Goal: Information Seeking & Learning: Learn about a topic

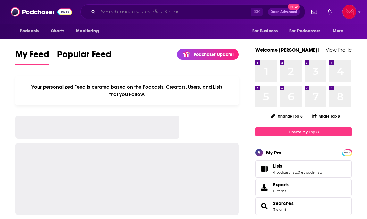
click at [141, 13] on input "Search podcasts, credits, & more..." at bounding box center [174, 12] width 153 height 10
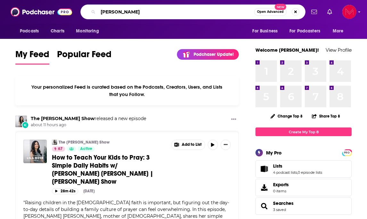
type input "[PERSON_NAME]"
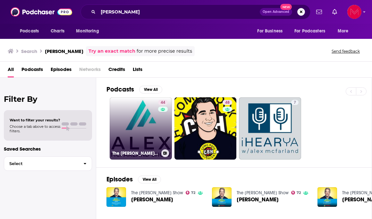
click at [144, 127] on link "44 The [PERSON_NAME] Show" at bounding box center [141, 128] width 62 height 62
